Goal: Find specific page/section: Find specific page/section

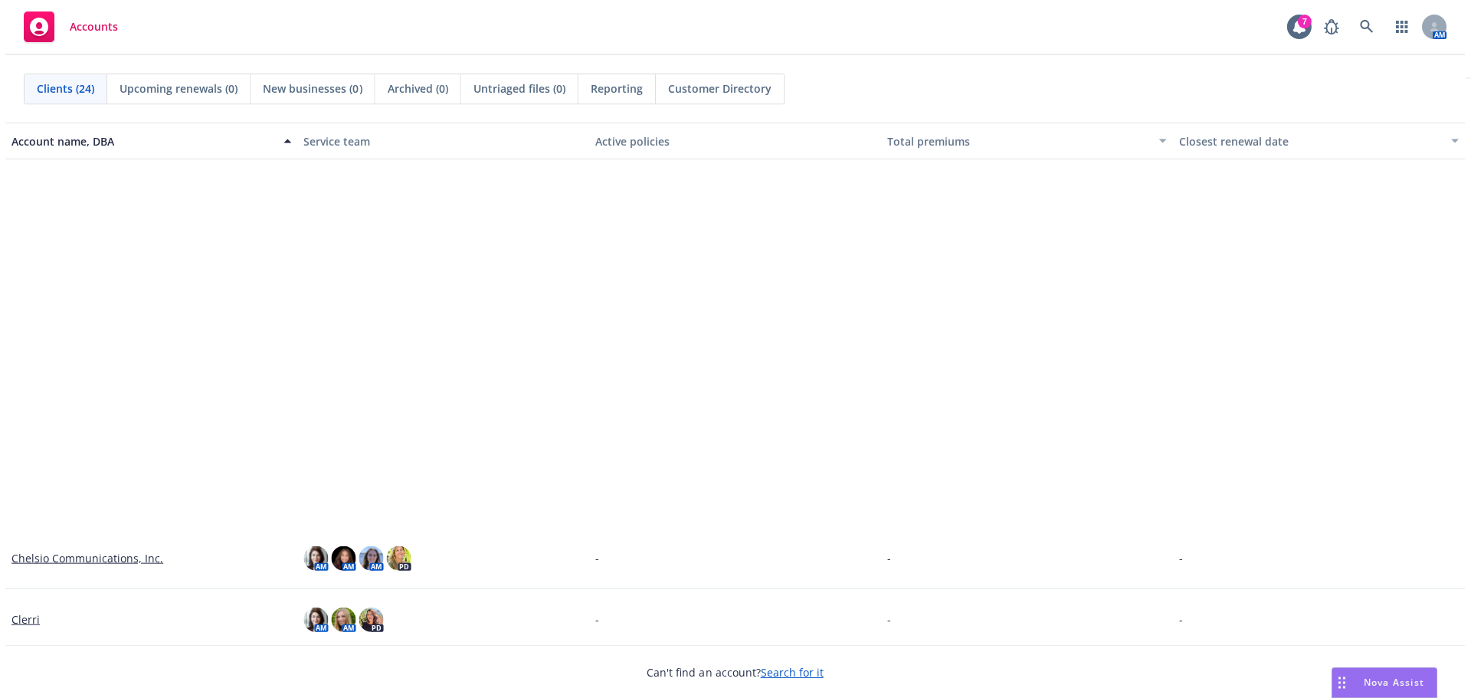
scroll to position [460, 0]
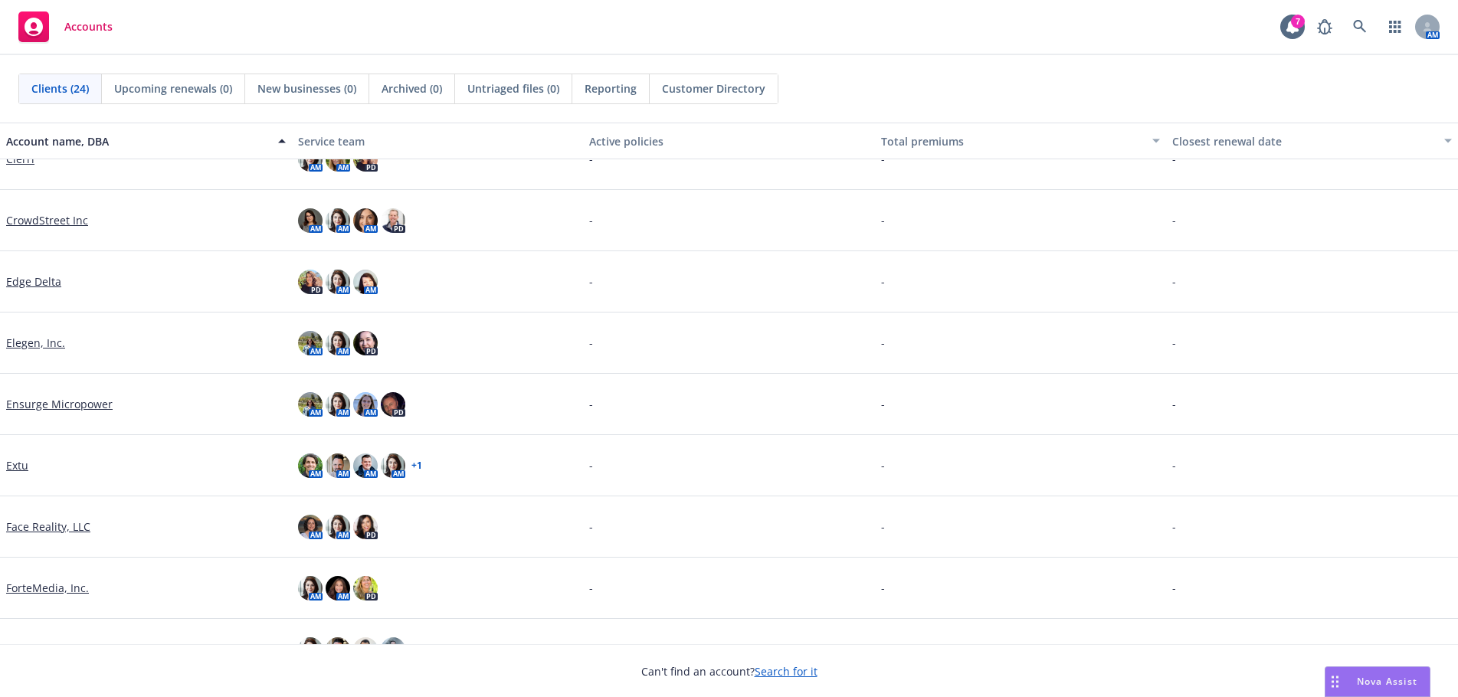
click at [25, 277] on link "Edge Delta" at bounding box center [33, 281] width 55 height 16
